Goal: Find specific page/section

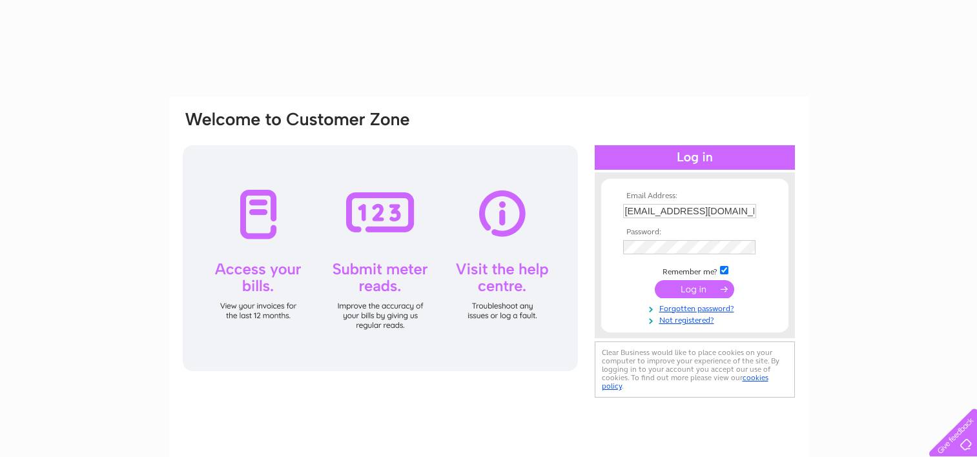
click at [689, 290] on input "submit" at bounding box center [694, 289] width 79 height 18
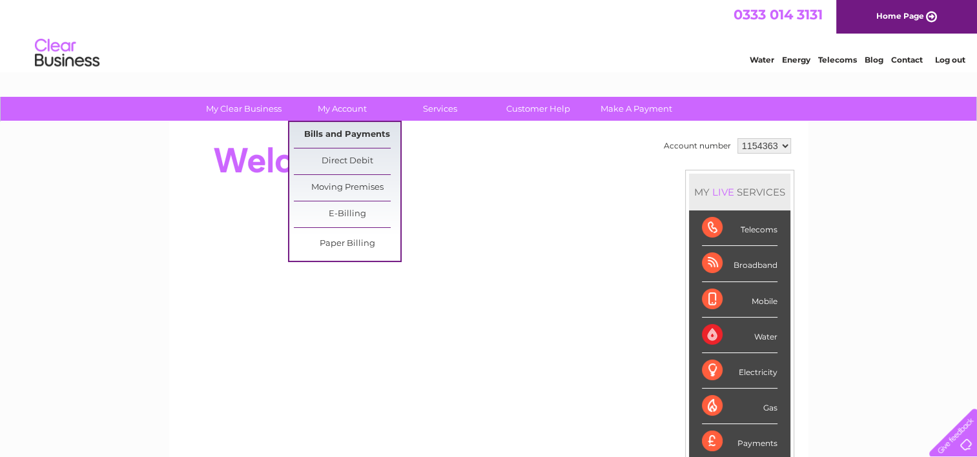
click at [346, 130] on link "Bills and Payments" at bounding box center [347, 135] width 107 height 26
